Goal: Information Seeking & Learning: Learn about a topic

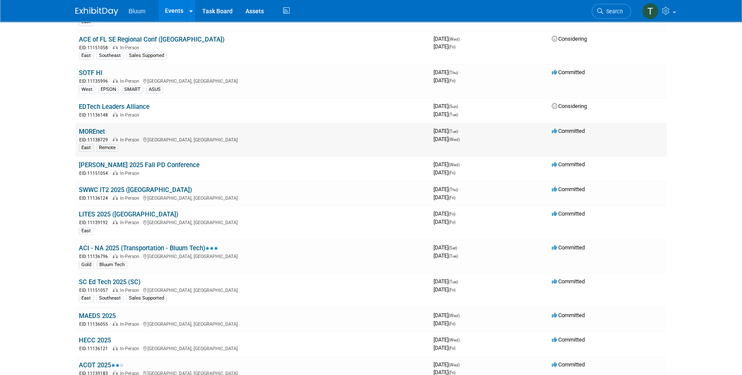
scroll to position [273, 0]
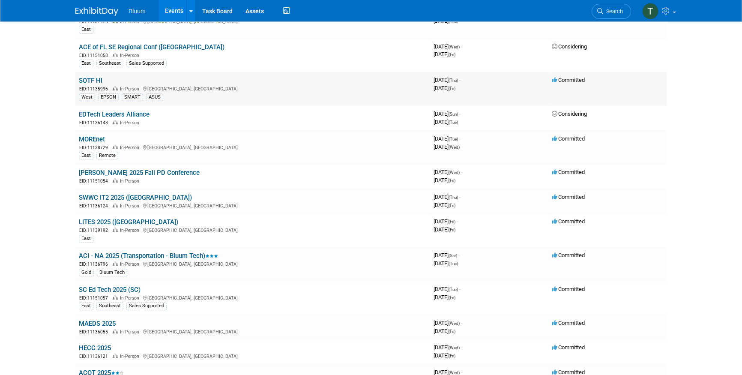
click at [98, 79] on link "SOTF HI" at bounding box center [91, 81] width 24 height 8
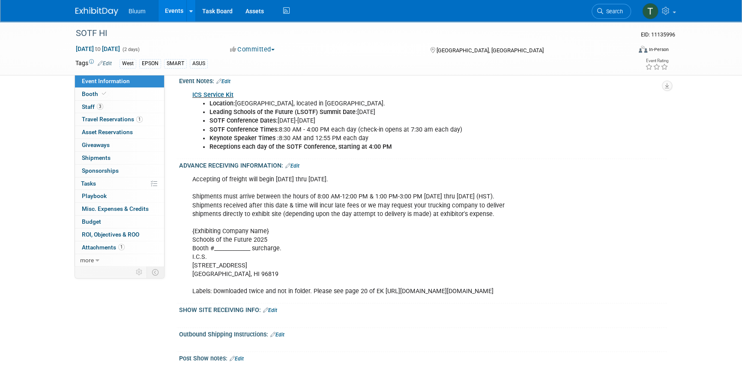
scroll to position [390, 0]
click at [216, 207] on div "Accepting of freight will begin SEPTEMBER 22 thru OCTOBER 8, 2025. Shipments mu…" at bounding box center [379, 235] width 386 height 129
drag, startPoint x: 250, startPoint y: 274, endPoint x: 189, endPoint y: 235, distance: 72.9
click at [189, 235] on div "Accepting of freight will begin SEPTEMBER 22 thru OCTOBER 8, 2025. Shipments mu…" at bounding box center [379, 235] width 386 height 129
click at [265, 252] on div "Accepting of freight will begin SEPTEMBER 22 thru OCTOBER 8, 2025. Shipments mu…" at bounding box center [379, 235] width 386 height 129
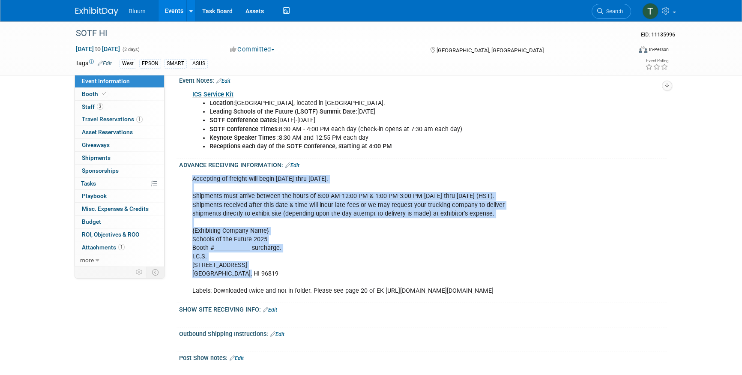
drag, startPoint x: 268, startPoint y: 268, endPoint x: 184, endPoint y: 234, distance: 90.9
click at [184, 234] on div "Accepting of freight will begin SEPTEMBER 22 thru OCTOBER 8, 2025. Shipments mu…" at bounding box center [423, 234] width 488 height 132
click at [239, 253] on div "Accepting of freight will begin SEPTEMBER 22 thru OCTOBER 8, 2025. Shipments mu…" at bounding box center [379, 235] width 386 height 129
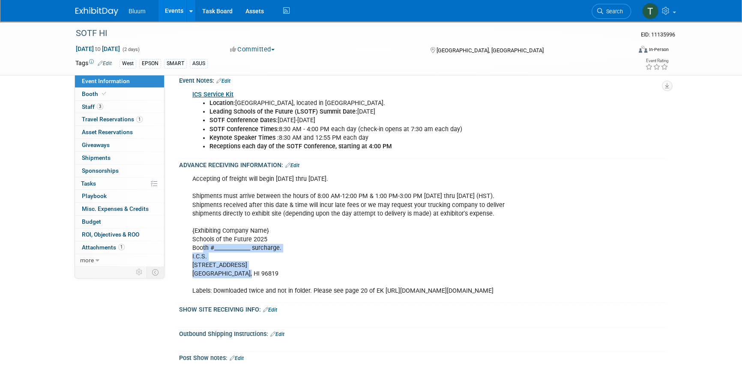
drag, startPoint x: 256, startPoint y: 268, endPoint x: 201, endPoint y: 243, distance: 60.6
click at [201, 244] on div "Accepting of freight will begin SEPTEMBER 22 thru OCTOBER 8, 2025. Shipments mu…" at bounding box center [379, 235] width 386 height 129
click at [375, 292] on div "Accepting of freight will begin SEPTEMBER 22 thru OCTOBER 8, 2025. Shipments mu…" at bounding box center [379, 235] width 386 height 129
click at [377, 295] on div "Accepting of freight will begin SEPTEMBER 22 thru OCTOBER 8, 2025. Shipments mu…" at bounding box center [379, 235] width 386 height 129
drag, startPoint x: 471, startPoint y: 295, endPoint x: 192, endPoint y: 297, distance: 279.9
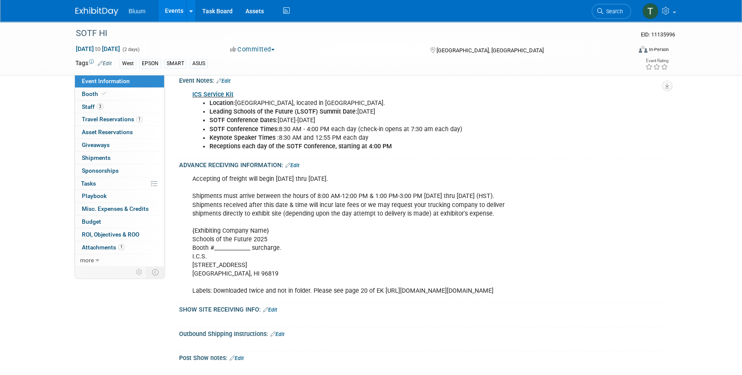
click at [192, 297] on div "Accepting of freight will begin SEPTEMBER 22 thru OCTOBER 8, 2025. Shipments mu…" at bounding box center [379, 235] width 386 height 129
copy div "https://url.us.m.mimecastprotect.com/s/aSr0C4xYzoF6oR0LIBi8s4KMp2?domain=drive.…"
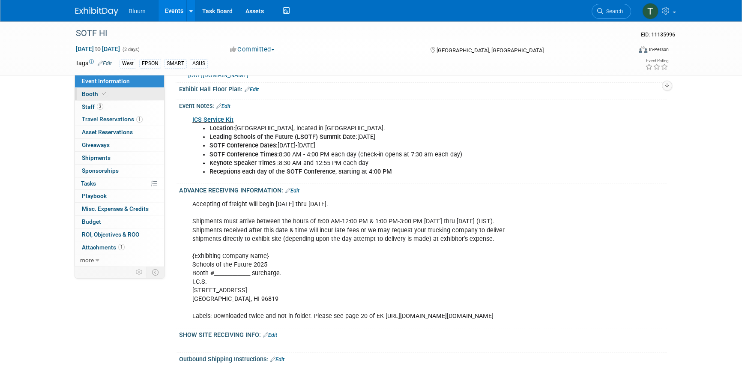
scroll to position [351, 0]
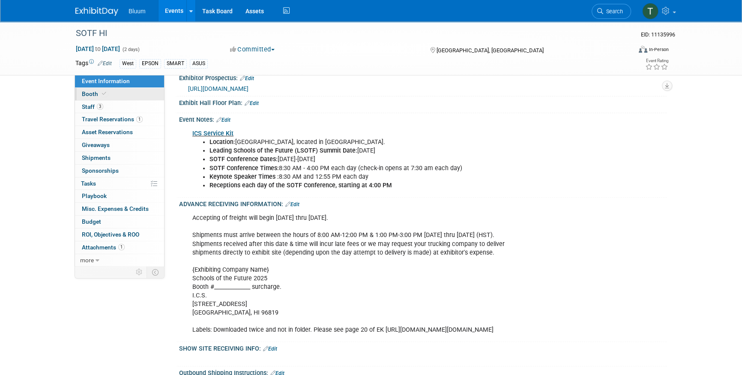
click at [111, 93] on link "Booth" at bounding box center [119, 94] width 89 height 12
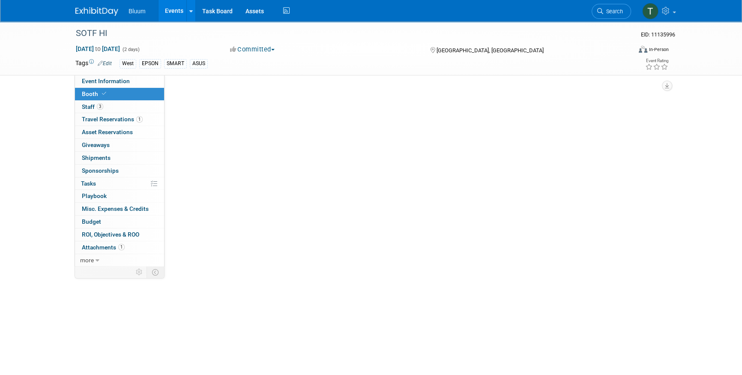
scroll to position [0, 0]
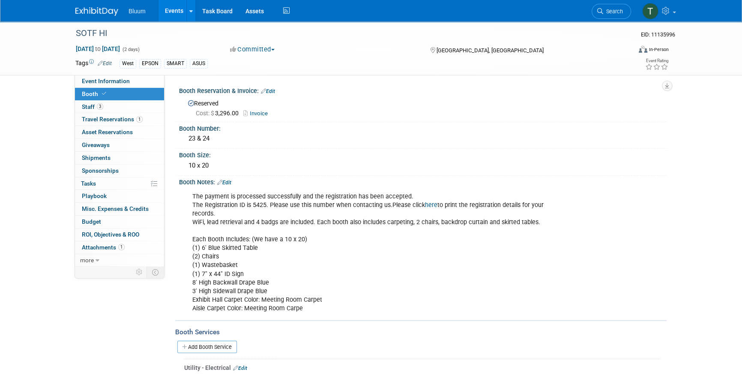
click at [462, 113] on div "Cost: $ 3,296.00 Invoice" at bounding box center [428, 113] width 465 height 9
